Goal: Task Accomplishment & Management: Manage account settings

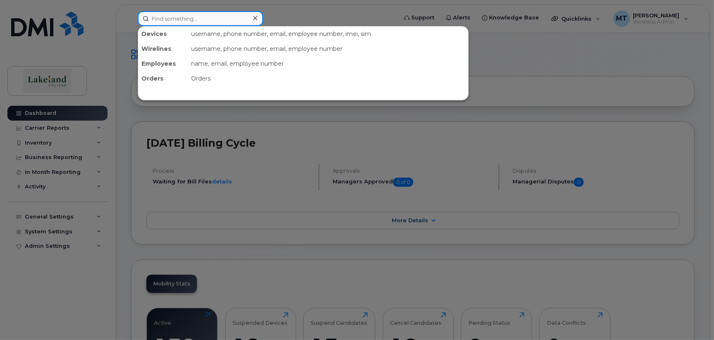
click at [211, 22] on input at bounding box center [200, 18] width 125 height 15
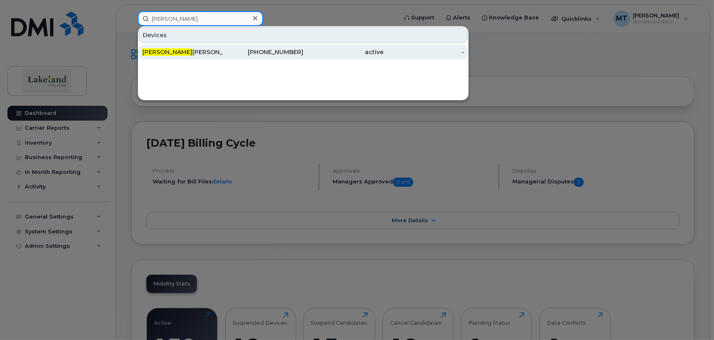
type input "roxene"
click at [170, 48] on div "Roxene Lockhart" at bounding box center [182, 52] width 81 height 15
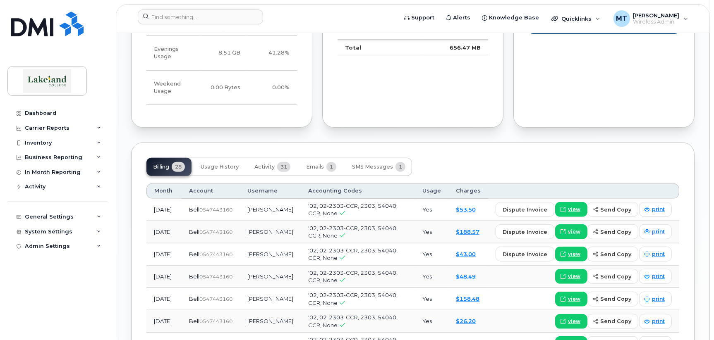
scroll to position [778, 0]
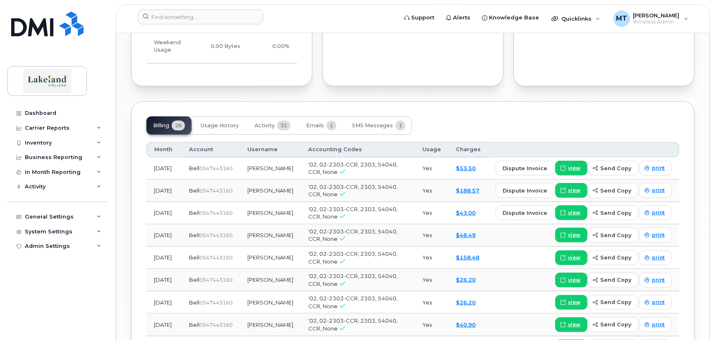
click at [637, 117] on div "Billing 28 Usage History Activity 31 Emails 1 SMS Messages 1" at bounding box center [412, 126] width 533 height 18
click at [651, 232] on span at bounding box center [646, 235] width 7 height 7
click at [661, 209] on span "print" at bounding box center [658, 212] width 13 height 7
click at [659, 187] on span "print" at bounding box center [658, 190] width 13 height 7
click at [654, 165] on span "print" at bounding box center [658, 168] width 13 height 7
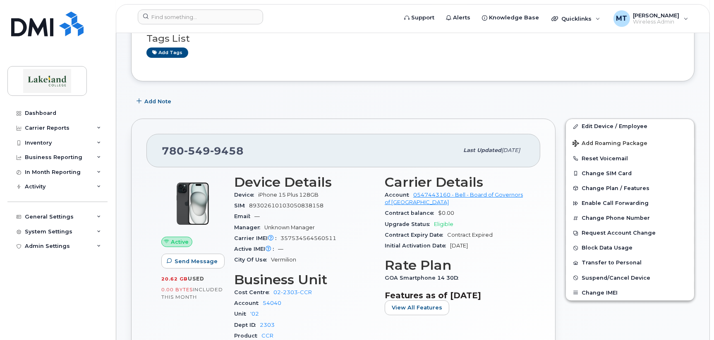
scroll to position [0, 0]
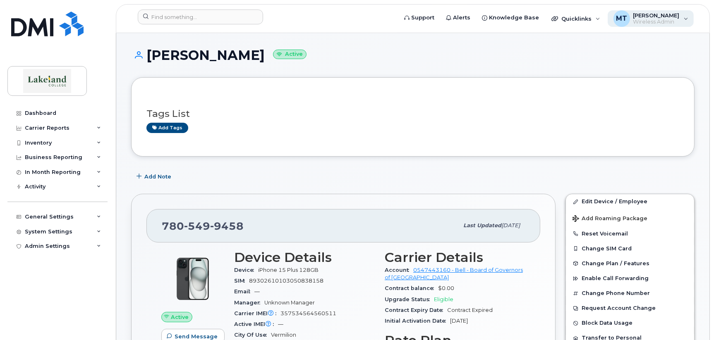
click at [653, 20] on span "Wireless Admin" at bounding box center [656, 22] width 46 height 7
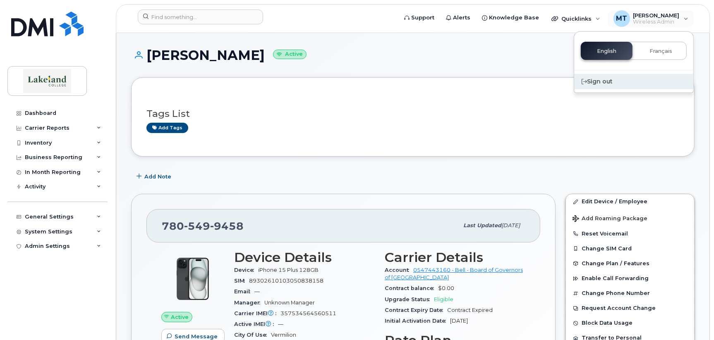
click at [605, 84] on div "Sign out" at bounding box center [633, 81] width 119 height 15
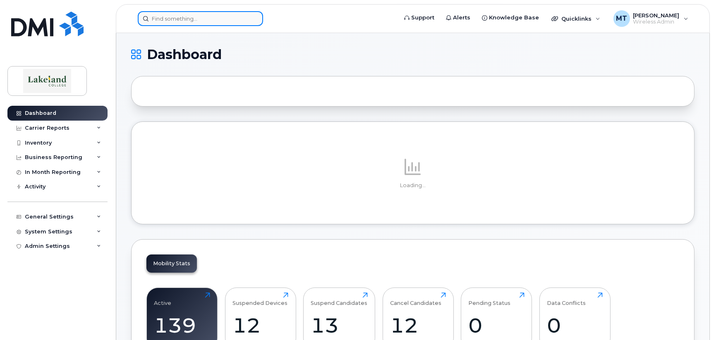
click at [181, 20] on input at bounding box center [200, 18] width 125 height 15
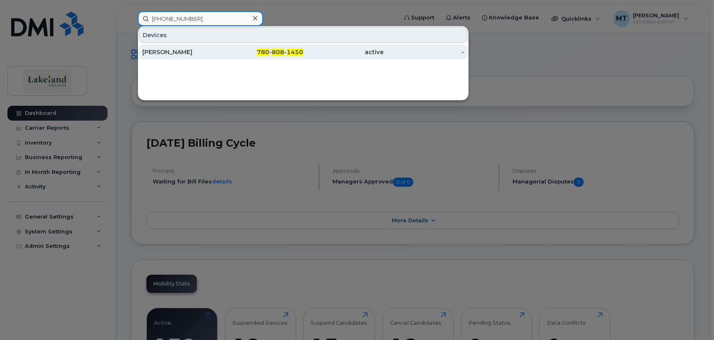
type input "780 808 1450"
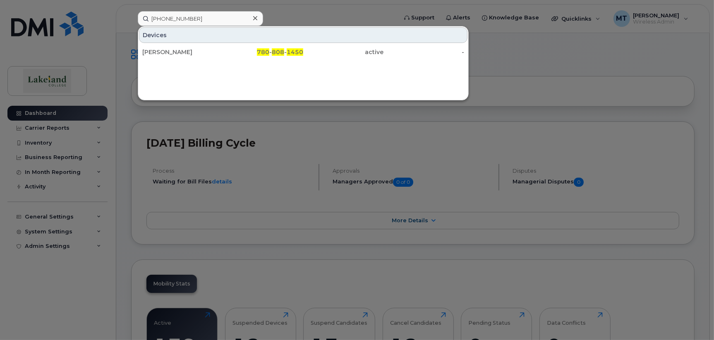
drag, startPoint x: 169, startPoint y: 48, endPoint x: 413, endPoint y: 91, distance: 248.1
click at [169, 48] on div "Beatriz Bonilla Sand" at bounding box center [182, 52] width 81 height 8
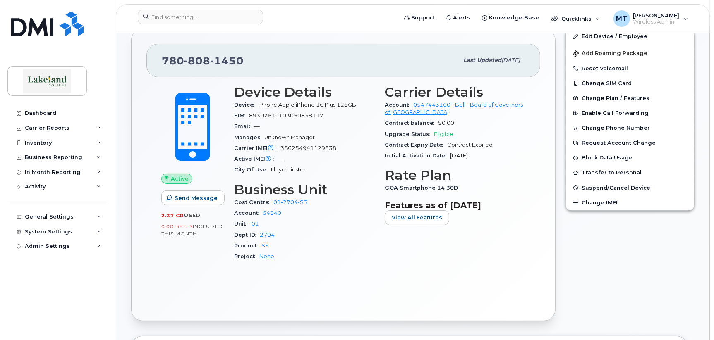
scroll to position [124, 0]
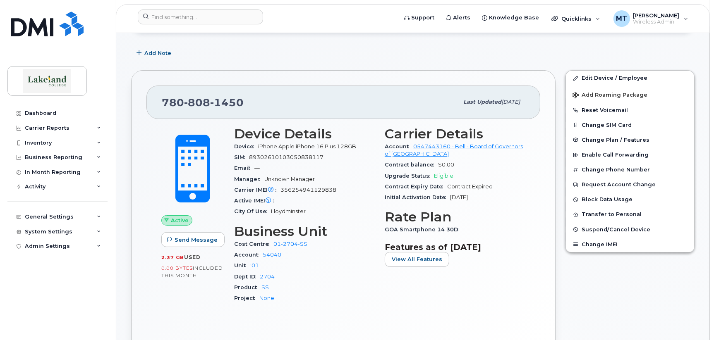
click at [208, 317] on div "Active Send Message 2.37 GB  used 0.00 Bytes  included this month Device Detail…" at bounding box center [343, 233] width 394 height 229
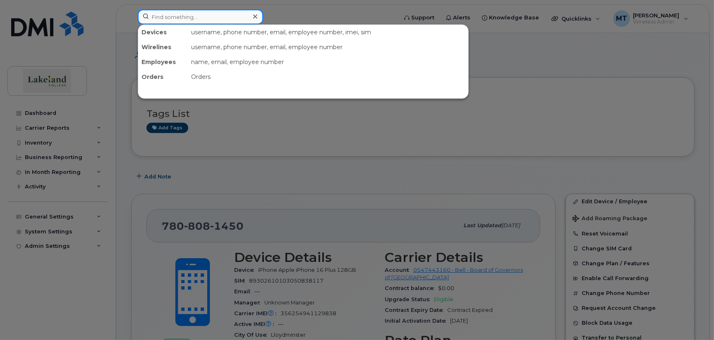
click at [169, 19] on input at bounding box center [200, 17] width 125 height 15
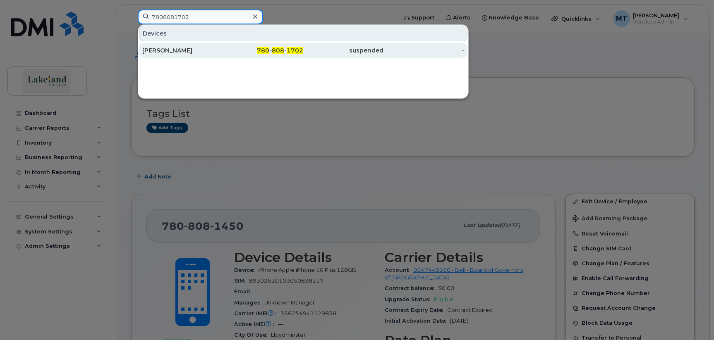
type input "7808081702"
click at [172, 47] on div "Taylor Hermiston" at bounding box center [182, 50] width 81 height 8
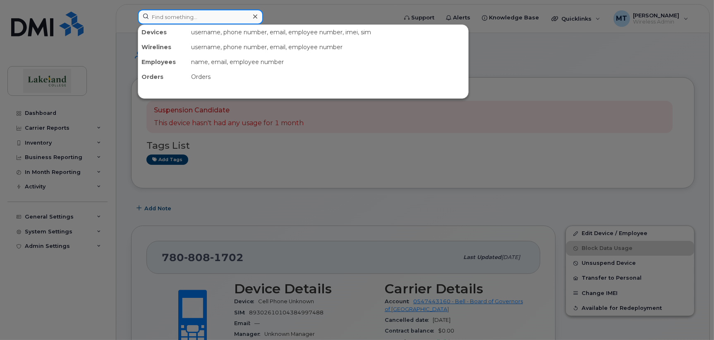
click at [202, 15] on input at bounding box center [200, 17] width 125 height 15
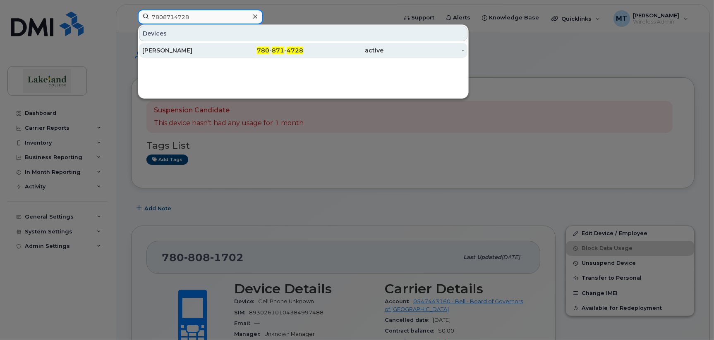
type input "7808714728"
click at [191, 47] on div "Courtney King" at bounding box center [182, 50] width 81 height 8
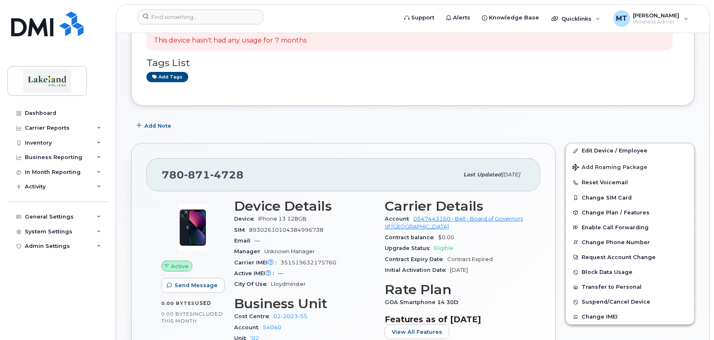
scroll to position [124, 0]
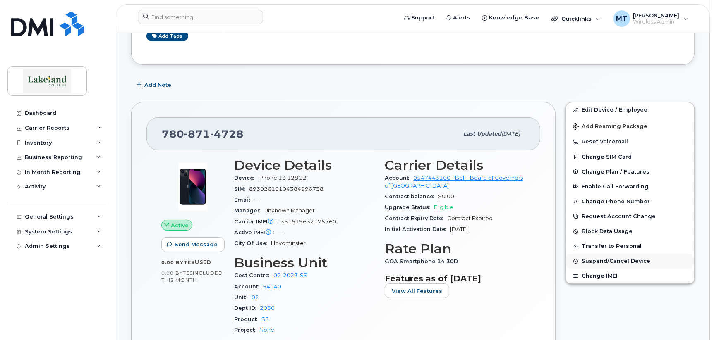
click at [607, 261] on span "Suspend/Cancel Device" at bounding box center [615, 261] width 69 height 6
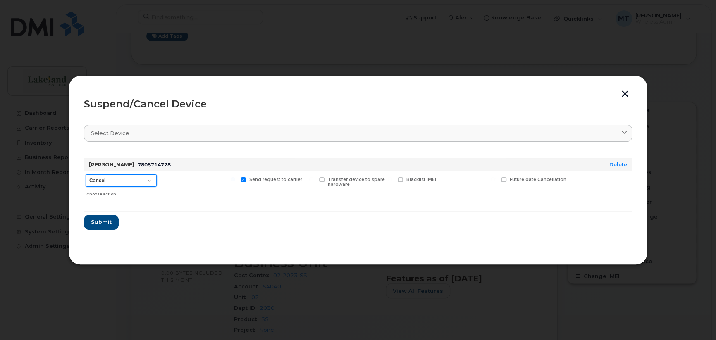
click at [148, 183] on select "Cancel Suspend - Extend Suspension Suspend - Reduced Rate Suspend - Full Rate S…" at bounding box center [121, 181] width 71 height 12
select select "[object Object]"
click at [86, 175] on select "Cancel Suspend - Extend Suspension Suspend - Reduced Rate Suspend - Full Rate S…" at bounding box center [121, 181] width 71 height 12
click at [100, 221] on span "Submit" at bounding box center [101, 222] width 21 height 8
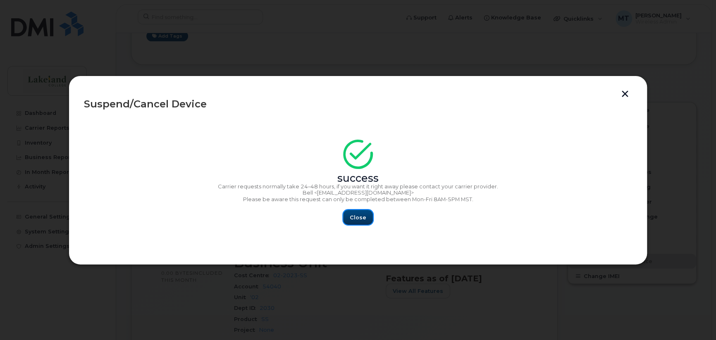
click at [354, 220] on span "Close" at bounding box center [358, 218] width 17 height 8
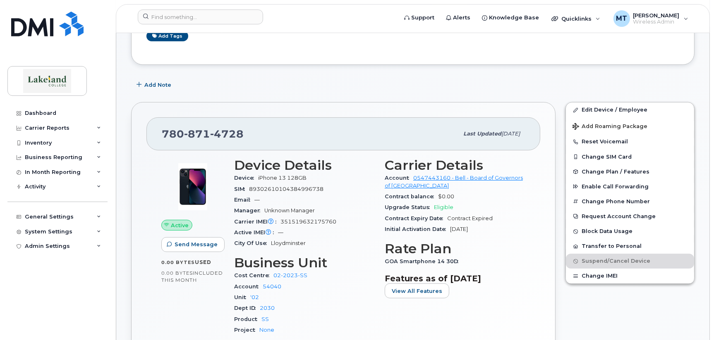
scroll to position [0, 0]
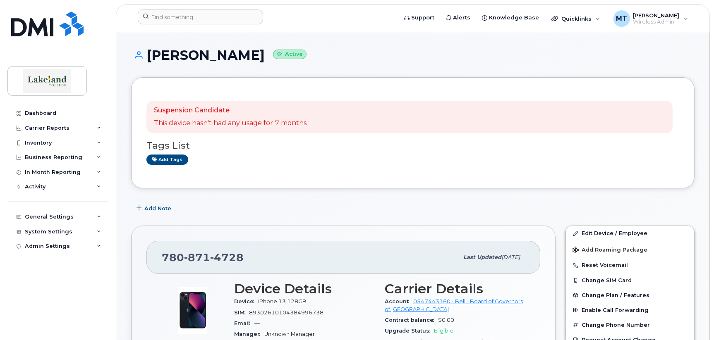
click at [687, 52] on h1 "[PERSON_NAME] Active" at bounding box center [412, 55] width 563 height 14
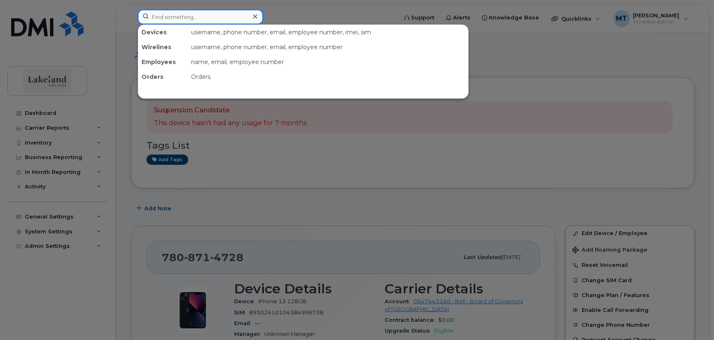
click at [196, 19] on input at bounding box center [200, 17] width 125 height 15
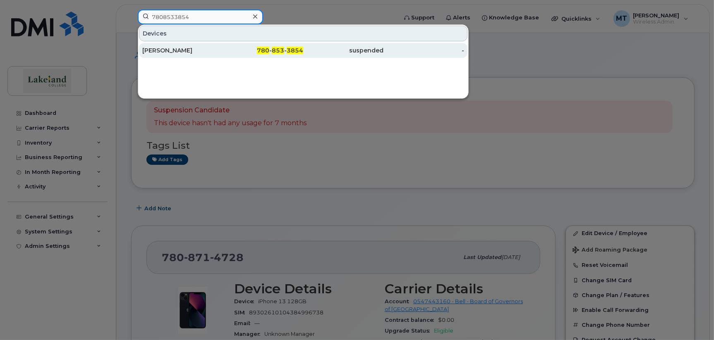
type input "7808533854"
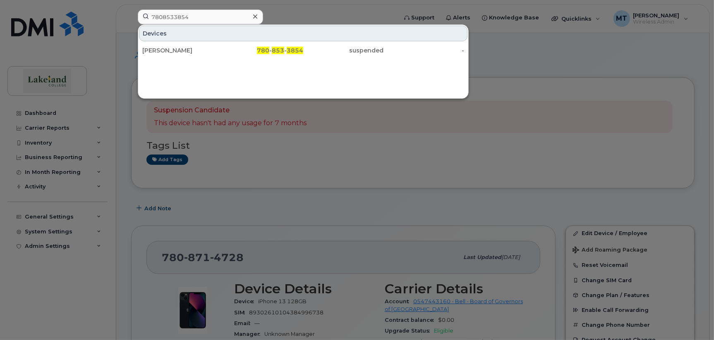
drag, startPoint x: 181, startPoint y: 50, endPoint x: 263, endPoint y: 116, distance: 105.7
click at [181, 50] on div "[PERSON_NAME]" at bounding box center [182, 50] width 81 height 8
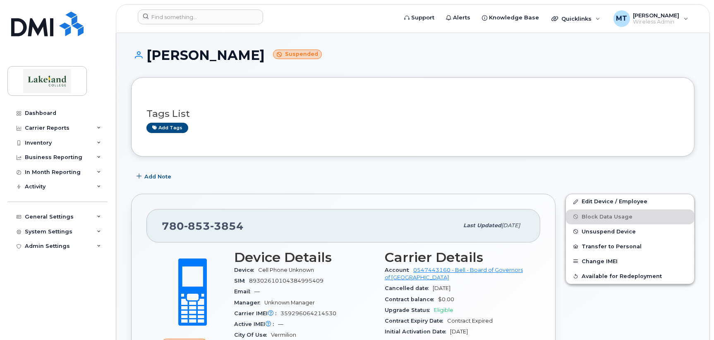
click at [688, 50] on h1 "[PERSON_NAME] Suspended" at bounding box center [412, 55] width 563 height 14
click at [168, 12] on input at bounding box center [200, 17] width 125 height 15
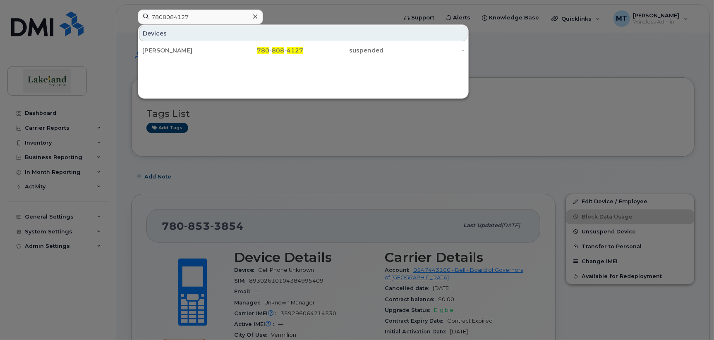
click at [525, 60] on div at bounding box center [357, 170] width 714 height 340
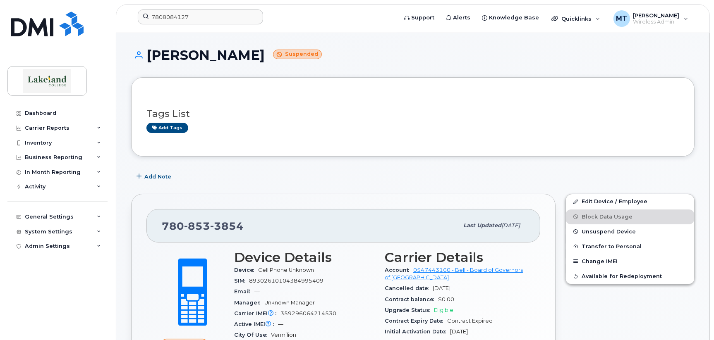
click at [686, 52] on h1 "[PERSON_NAME] Suspended" at bounding box center [412, 55] width 563 height 14
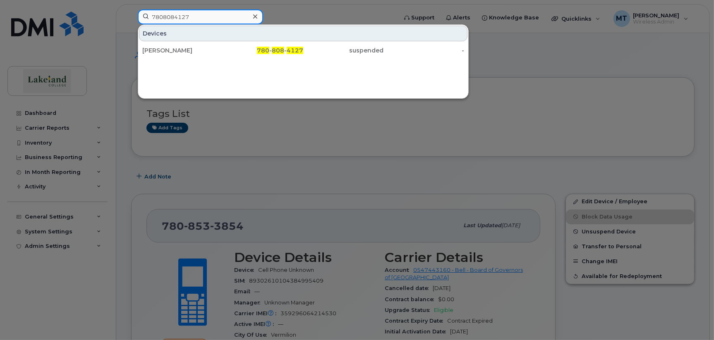
drag, startPoint x: 203, startPoint y: 17, endPoint x: 127, endPoint y: 12, distance: 76.3
click at [131, 12] on div "7808084127 Devices [PERSON_NAME] 780 - 808 - 4127 suspended -" at bounding box center [264, 19] width 267 height 18
type input "7808530825"
click at [573, 84] on div at bounding box center [357, 170] width 714 height 340
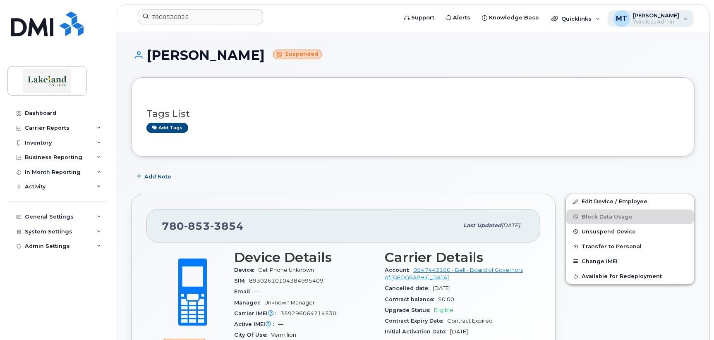
click at [653, 22] on span "Wireless Admin" at bounding box center [656, 22] width 46 height 7
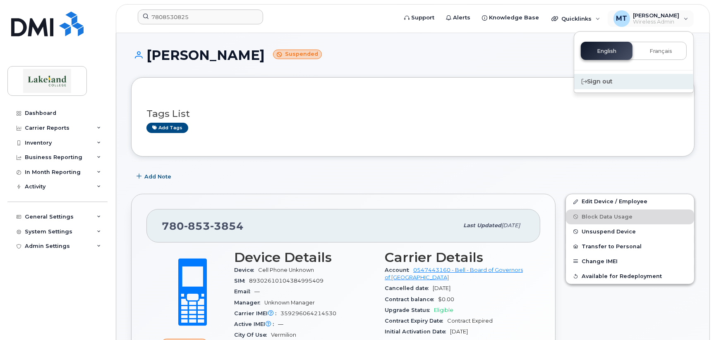
click at [606, 84] on div "Sign out" at bounding box center [633, 81] width 119 height 15
